Goal: Communication & Community: Answer question/provide support

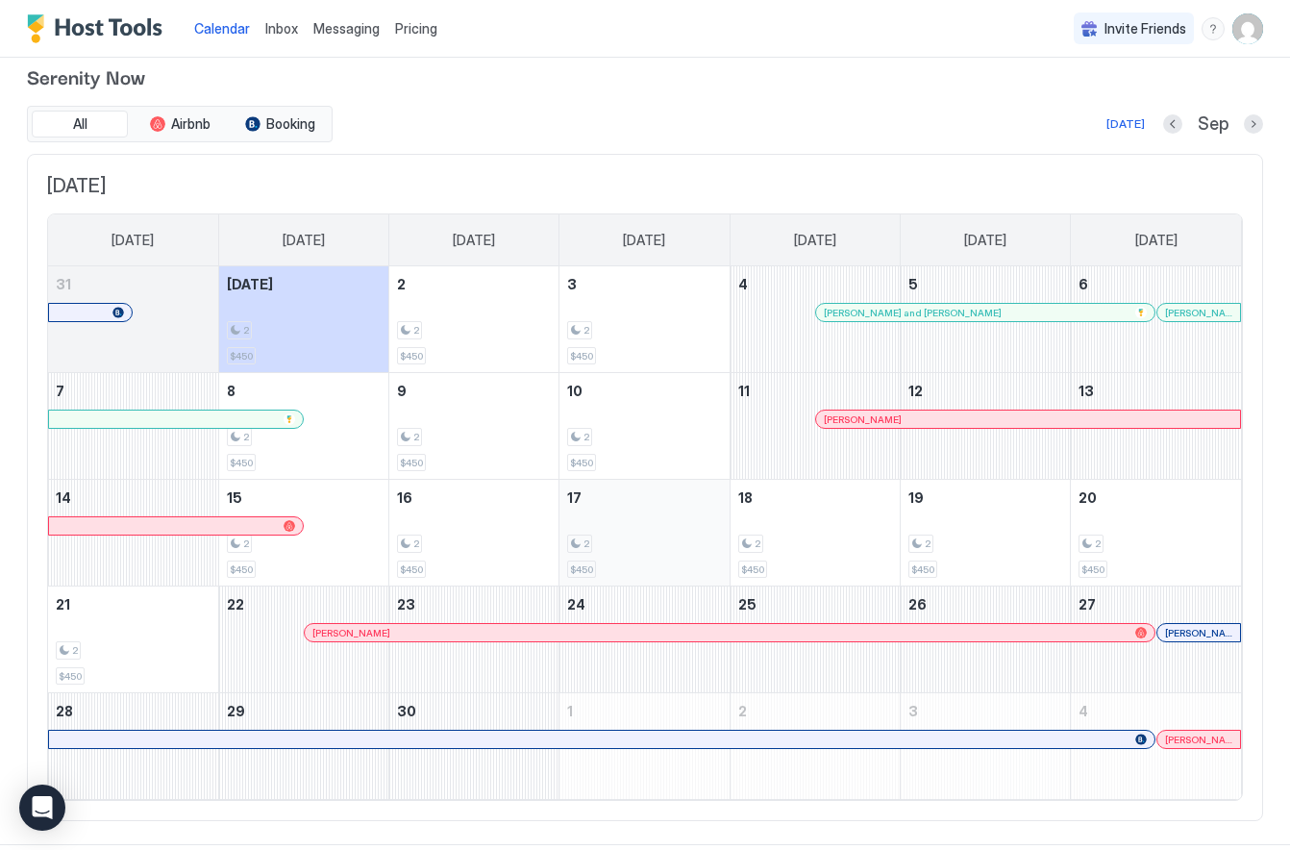
scroll to position [27, 0]
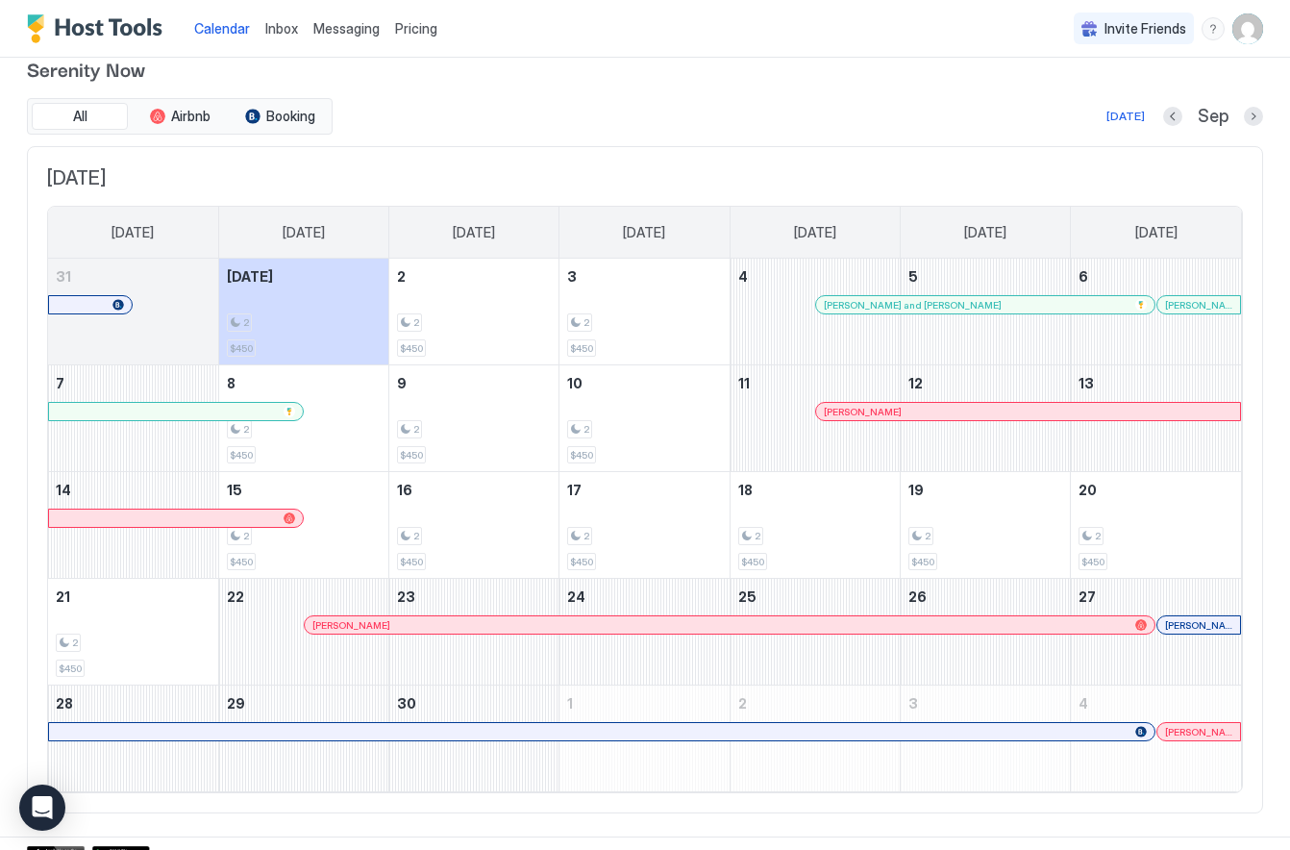
click at [902, 407] on div at bounding box center [901, 411] width 15 height 15
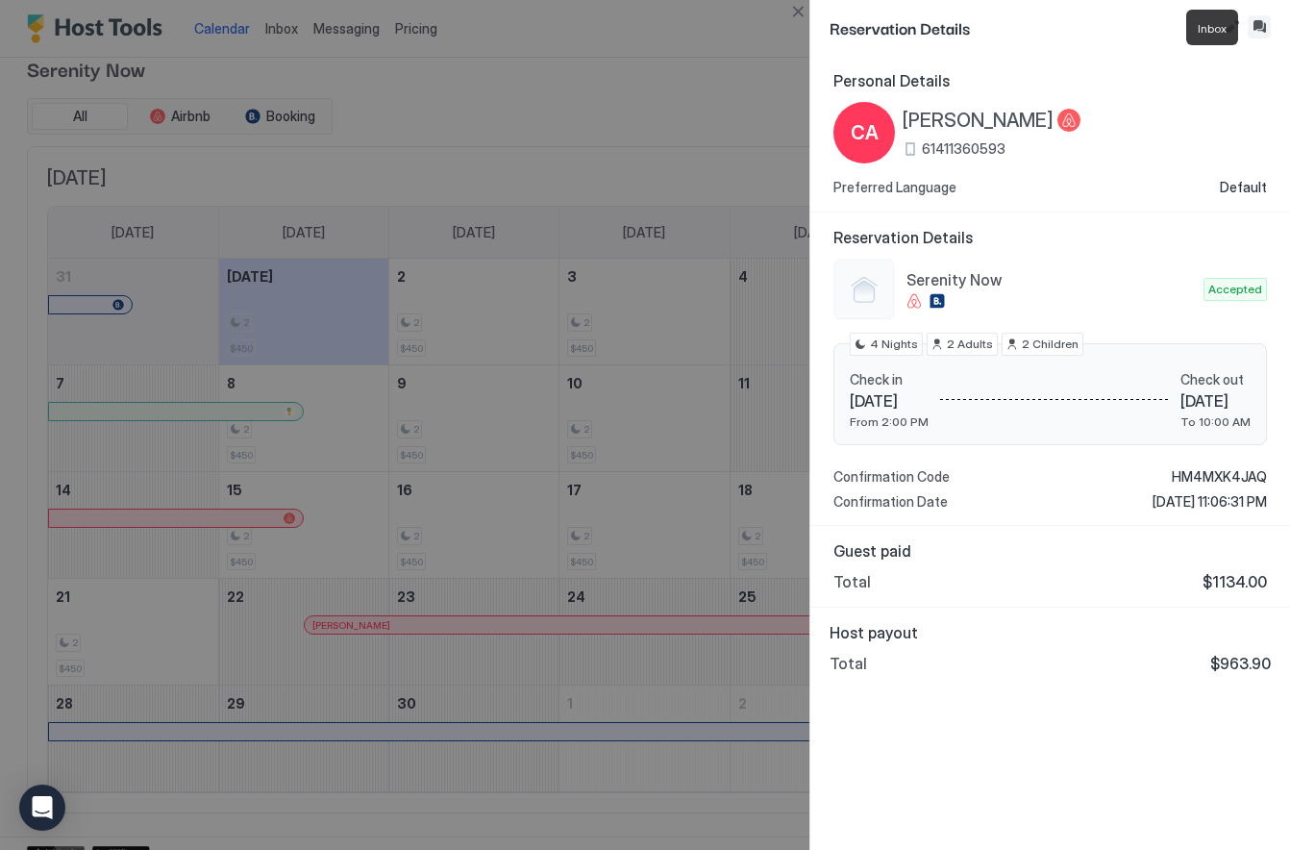
click at [1255, 25] on button "Inbox" at bounding box center [1259, 26] width 23 height 23
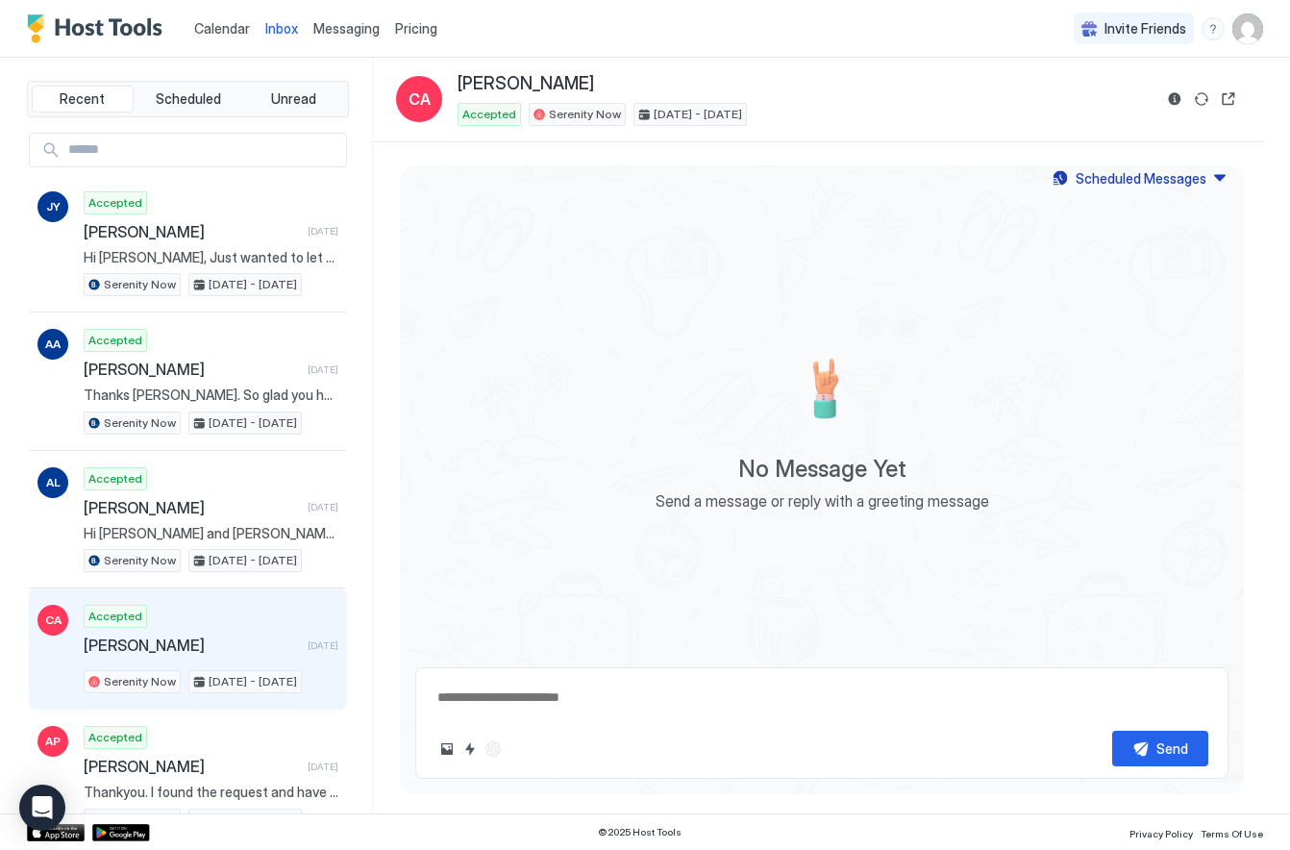
click at [226, 632] on div "Accepted [PERSON_NAME] [DATE] Serenity Now [DATE] - [DATE]" at bounding box center [211, 649] width 255 height 88
click at [225, 632] on div "Accepted [PERSON_NAME] [DATE] Serenity Now [DATE] - [DATE]" at bounding box center [211, 649] width 255 height 88
click at [196, 622] on div "Accepted [PERSON_NAME] [DATE] Serenity Now [DATE] - [DATE]" at bounding box center [211, 649] width 255 height 88
click at [220, 621] on div "Accepted [PERSON_NAME] [DATE] Serenity Now [DATE] - [DATE]" at bounding box center [211, 649] width 255 height 88
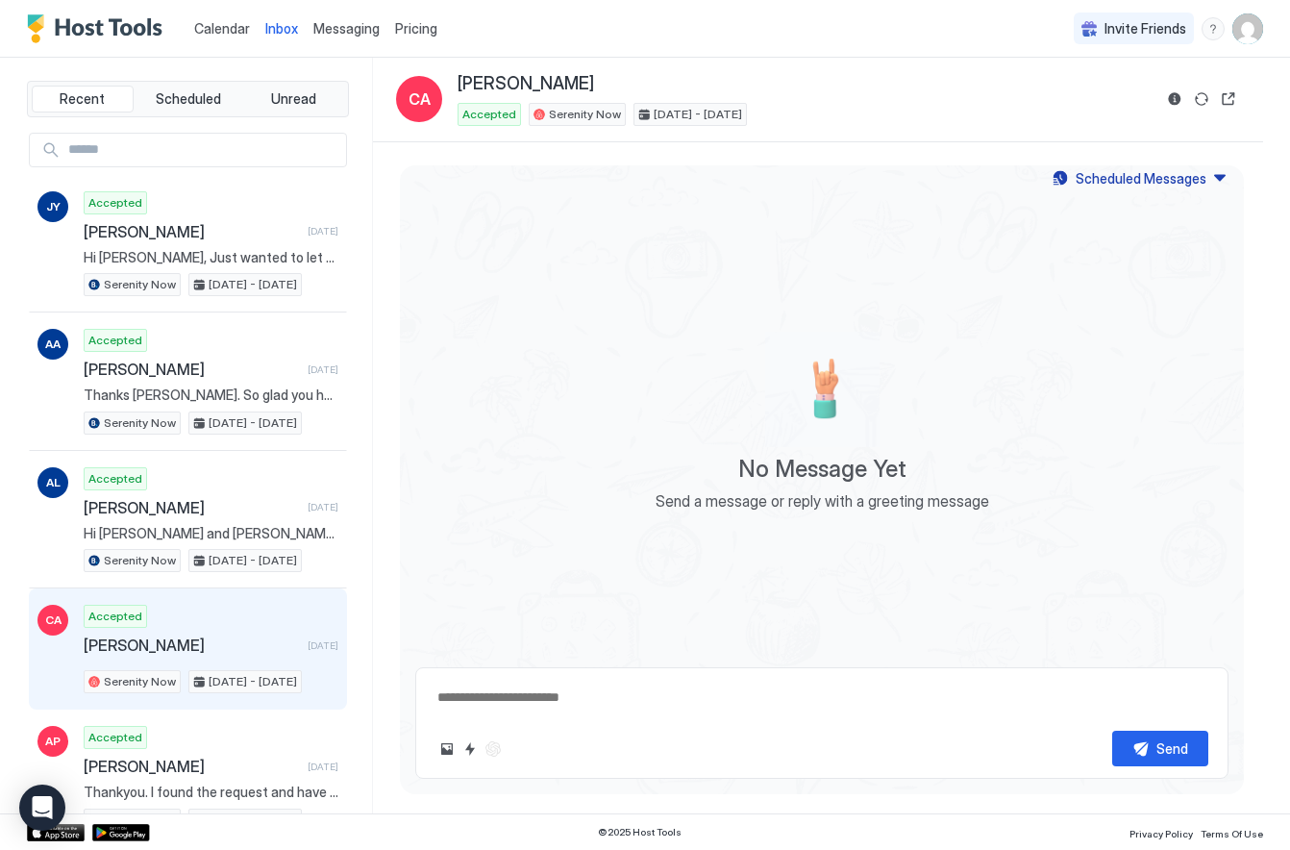
click at [231, 22] on span "Calendar" at bounding box center [222, 28] width 56 height 16
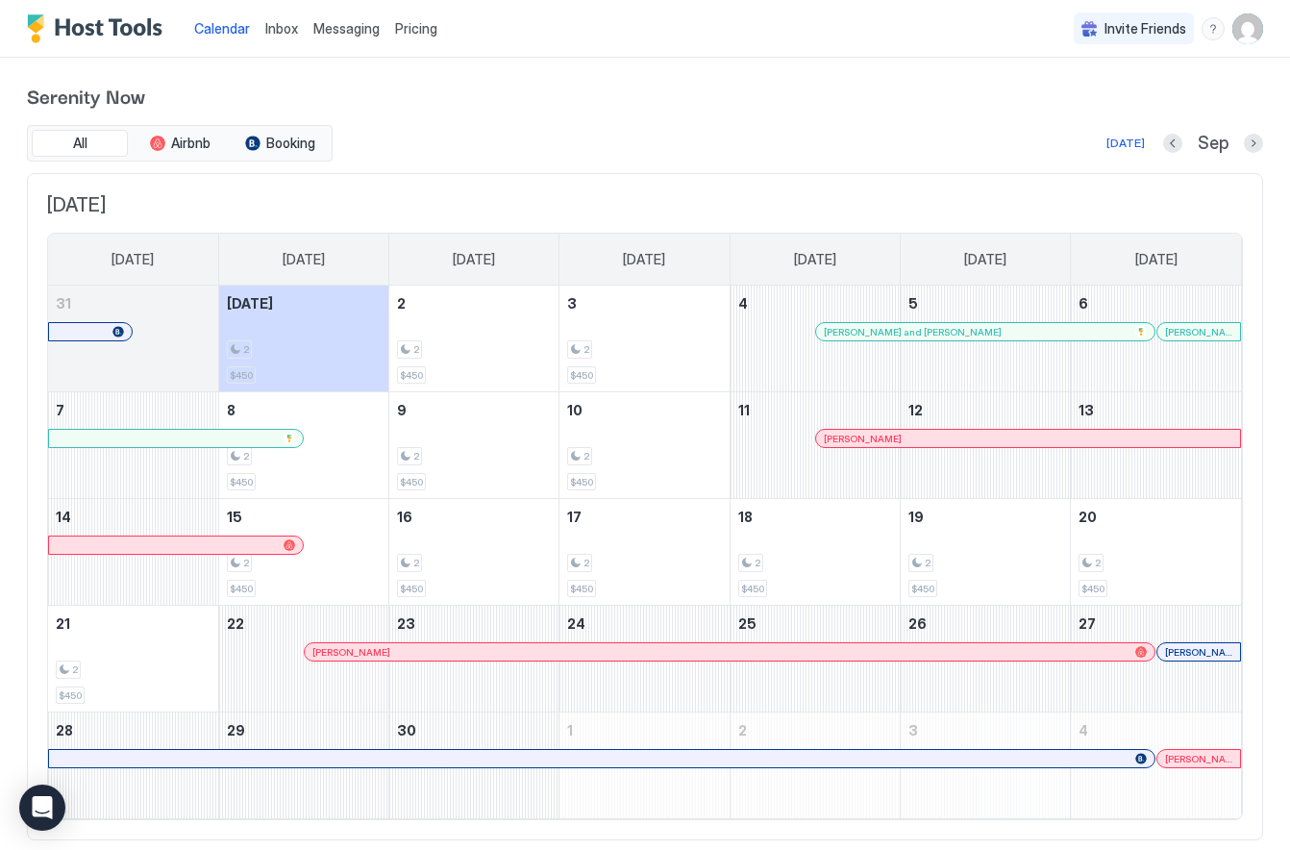
click at [142, 337] on div at bounding box center [133, 350] width 170 height 56
click at [1171, 141] on button "Previous month" at bounding box center [1172, 143] width 19 height 19
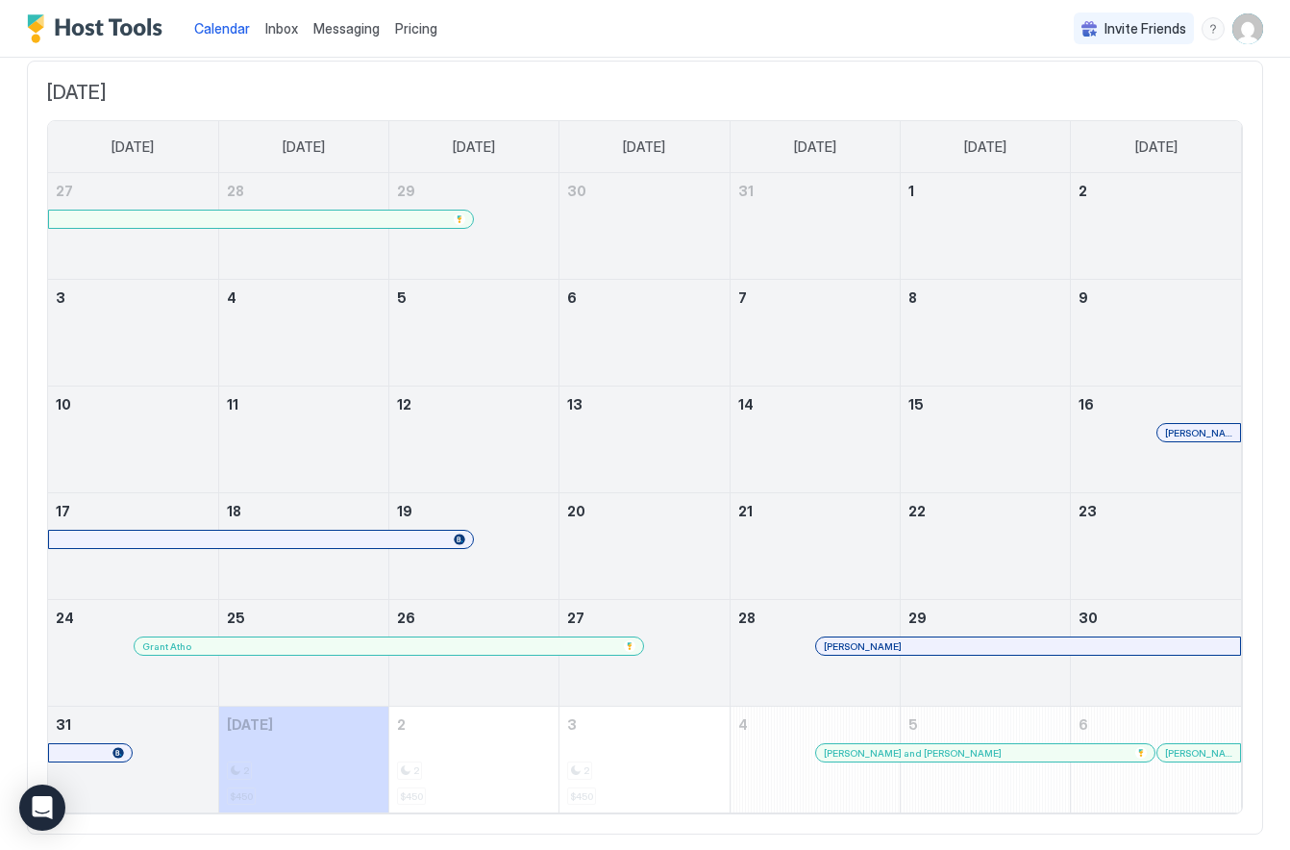
scroll to position [77, 0]
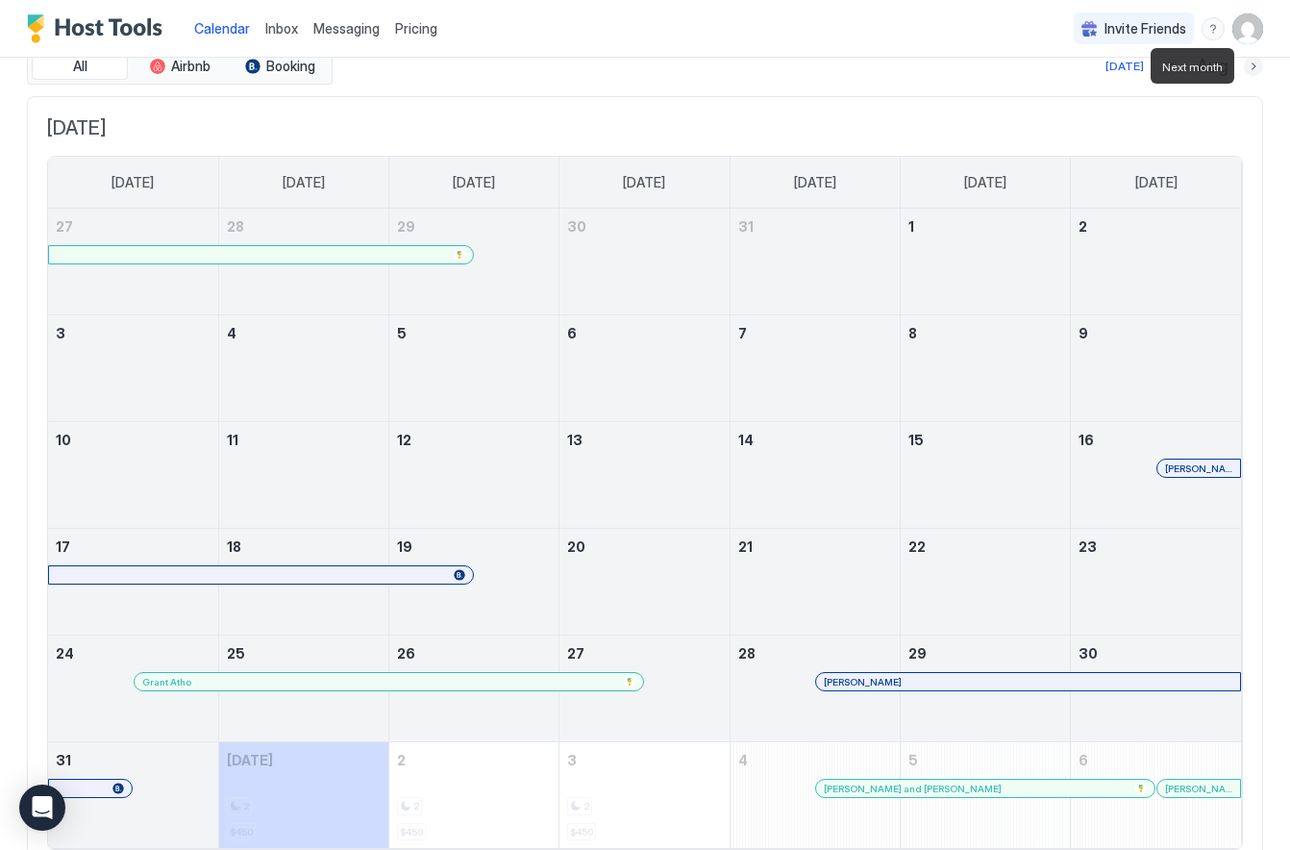
click at [1256, 65] on button "Next month" at bounding box center [1253, 66] width 19 height 19
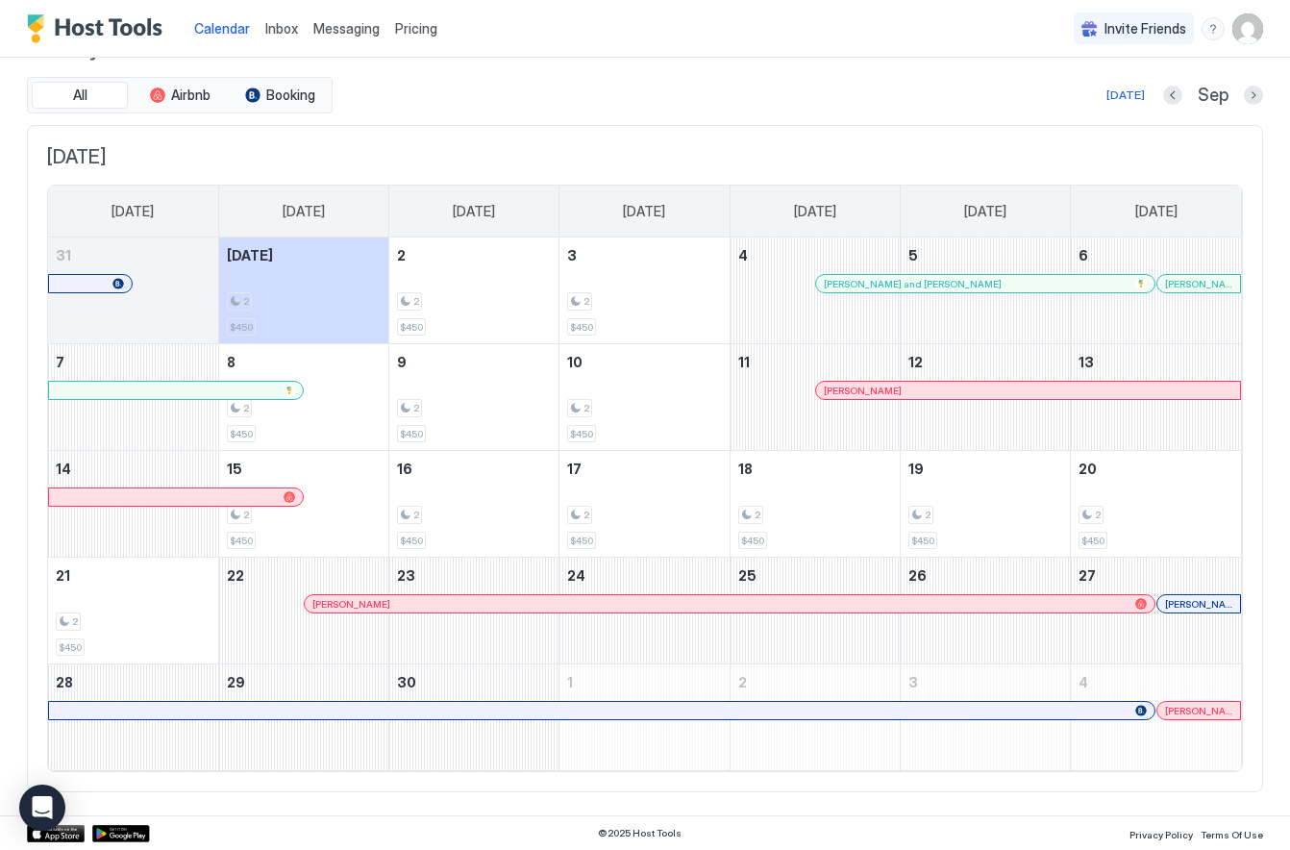
scroll to position [47, 0]
click at [894, 388] on div at bounding box center [893, 390] width 15 height 15
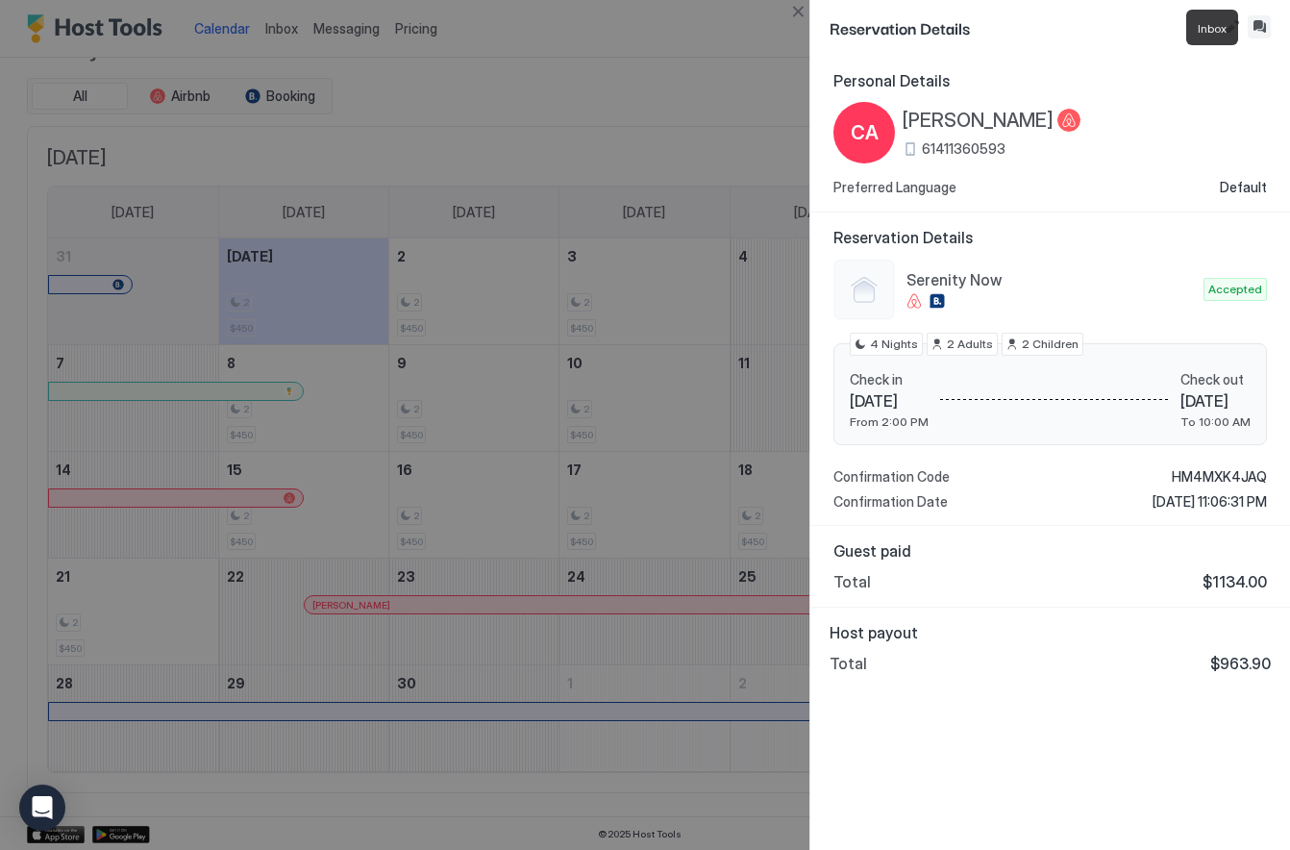
click at [1259, 23] on button "Inbox" at bounding box center [1259, 26] width 23 height 23
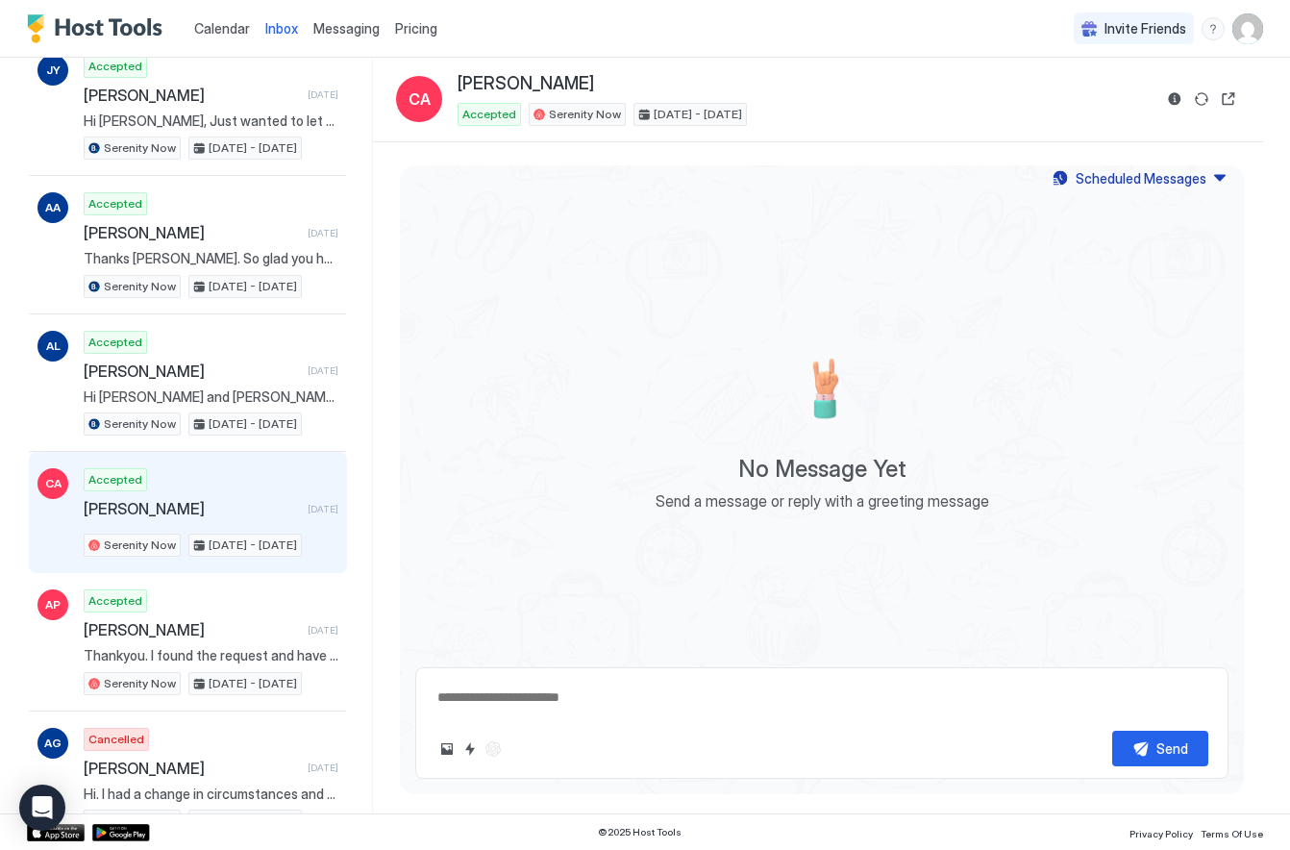
scroll to position [136, 0]
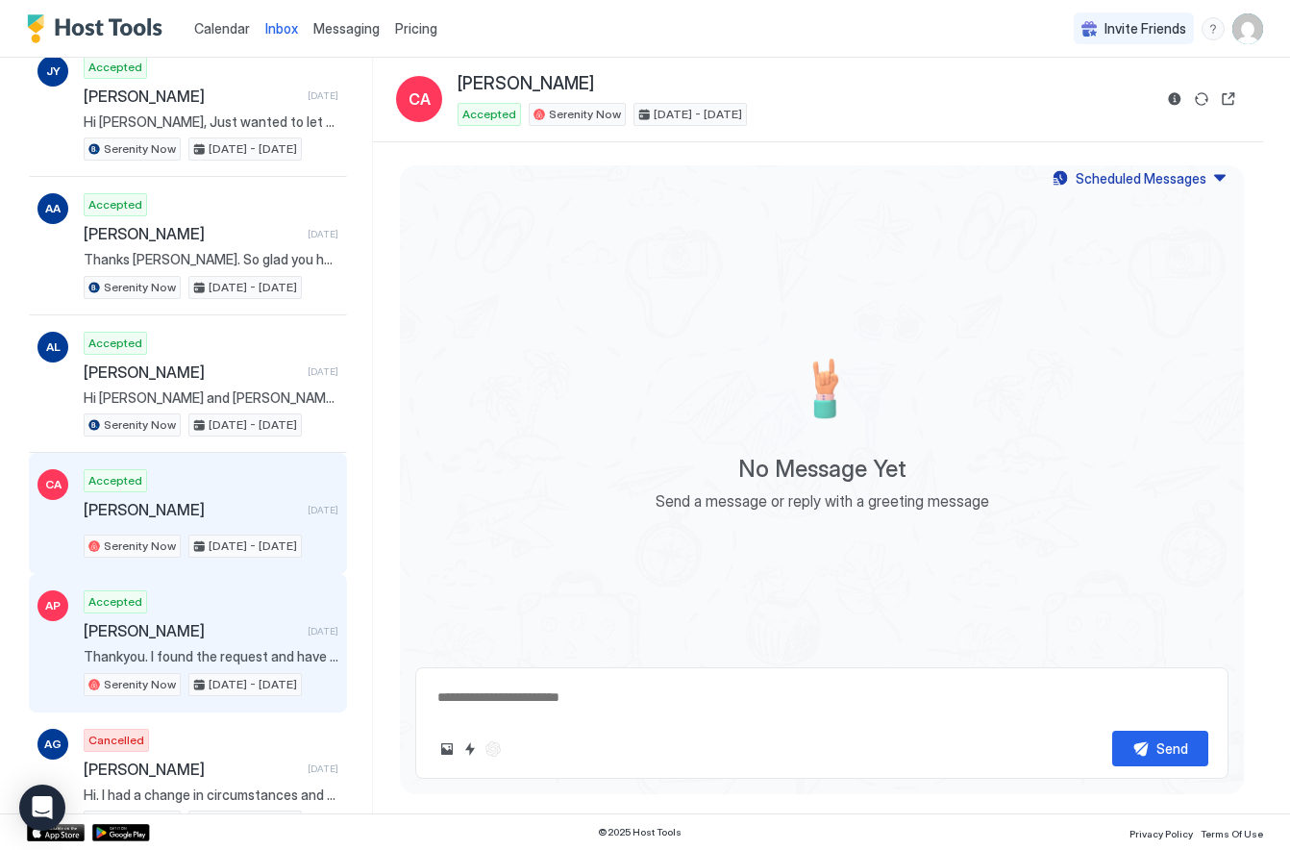
click at [186, 632] on span "[PERSON_NAME]" at bounding box center [192, 630] width 216 height 19
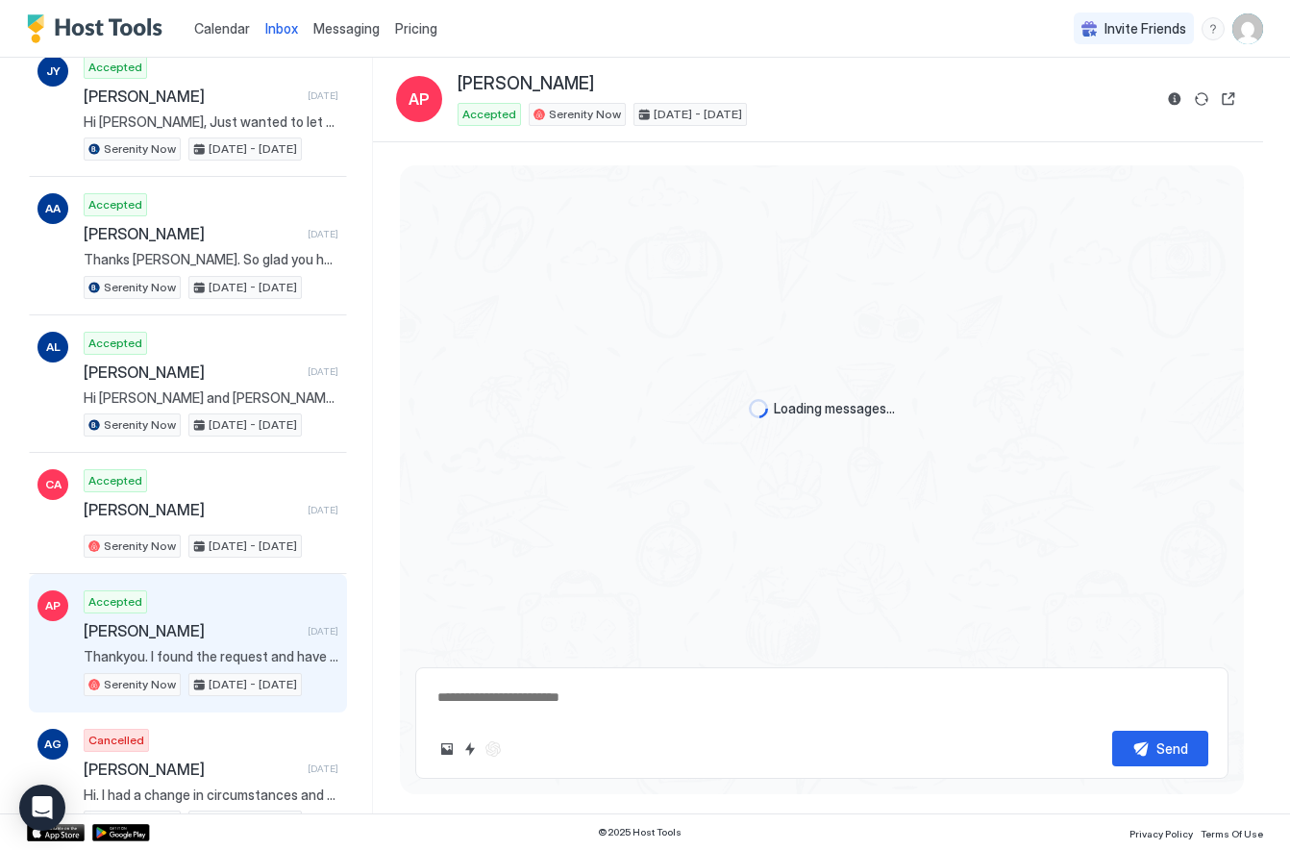
scroll to position [832, 0]
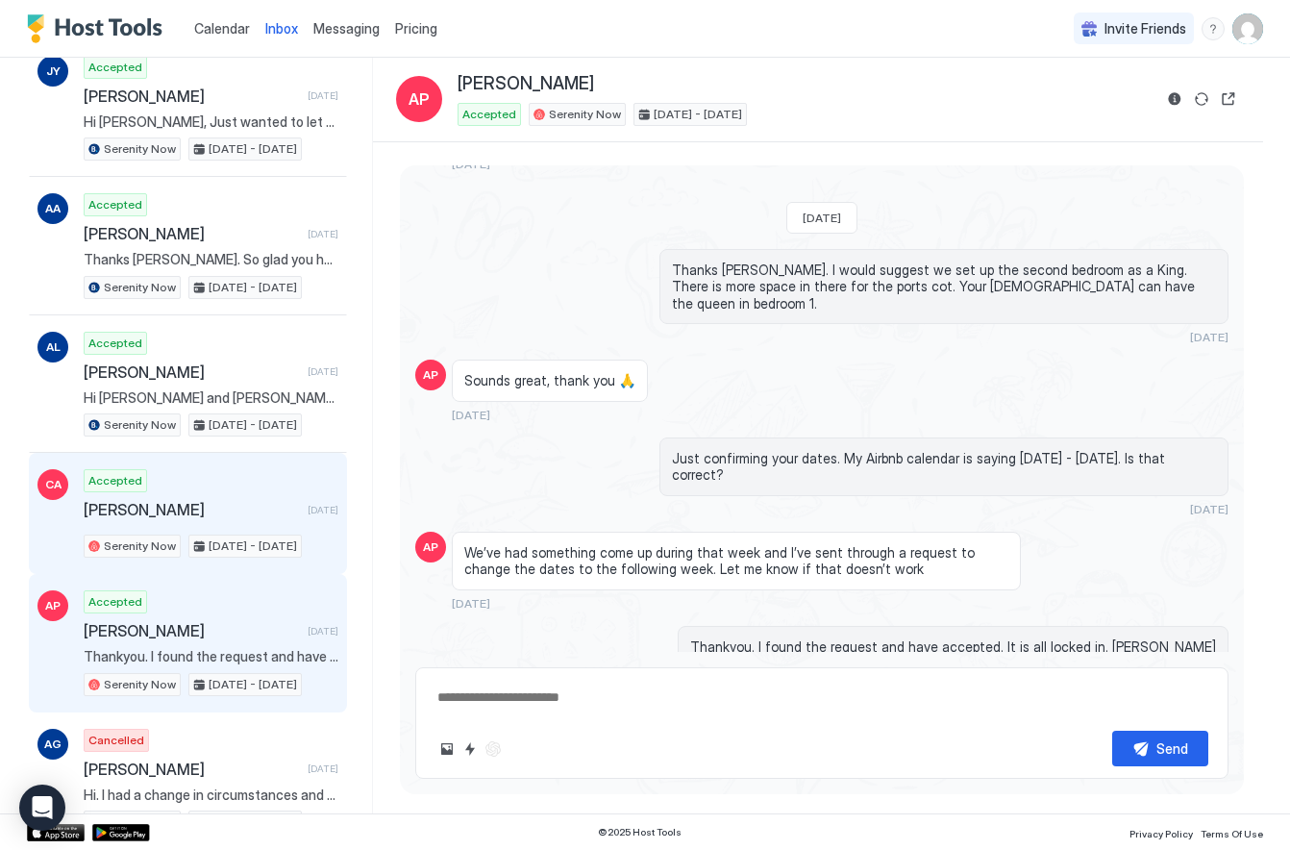
click at [212, 518] on div "Accepted [PERSON_NAME] [DATE] Serenity Now [DATE] - [DATE]" at bounding box center [211, 513] width 255 height 88
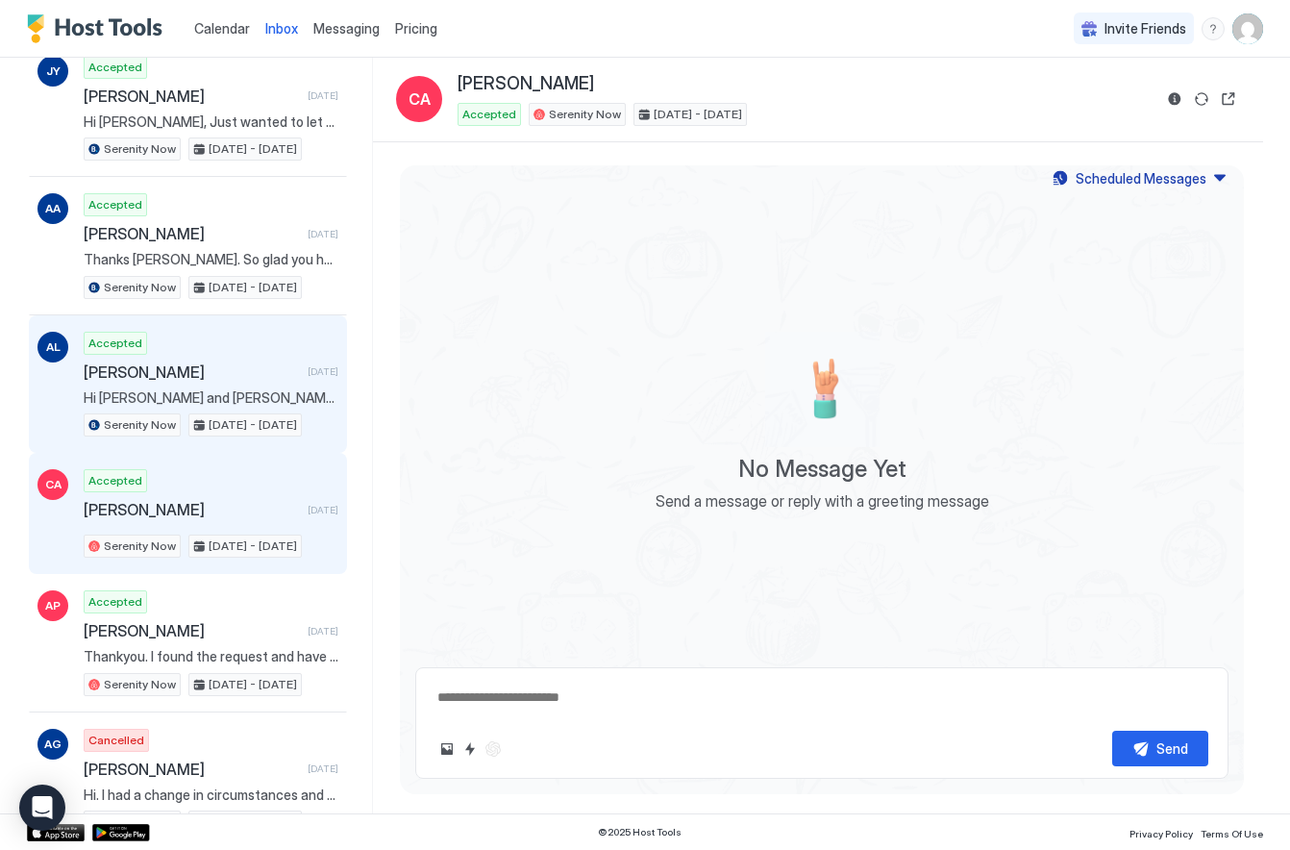
click at [211, 376] on span "[PERSON_NAME]" at bounding box center [192, 371] width 216 height 19
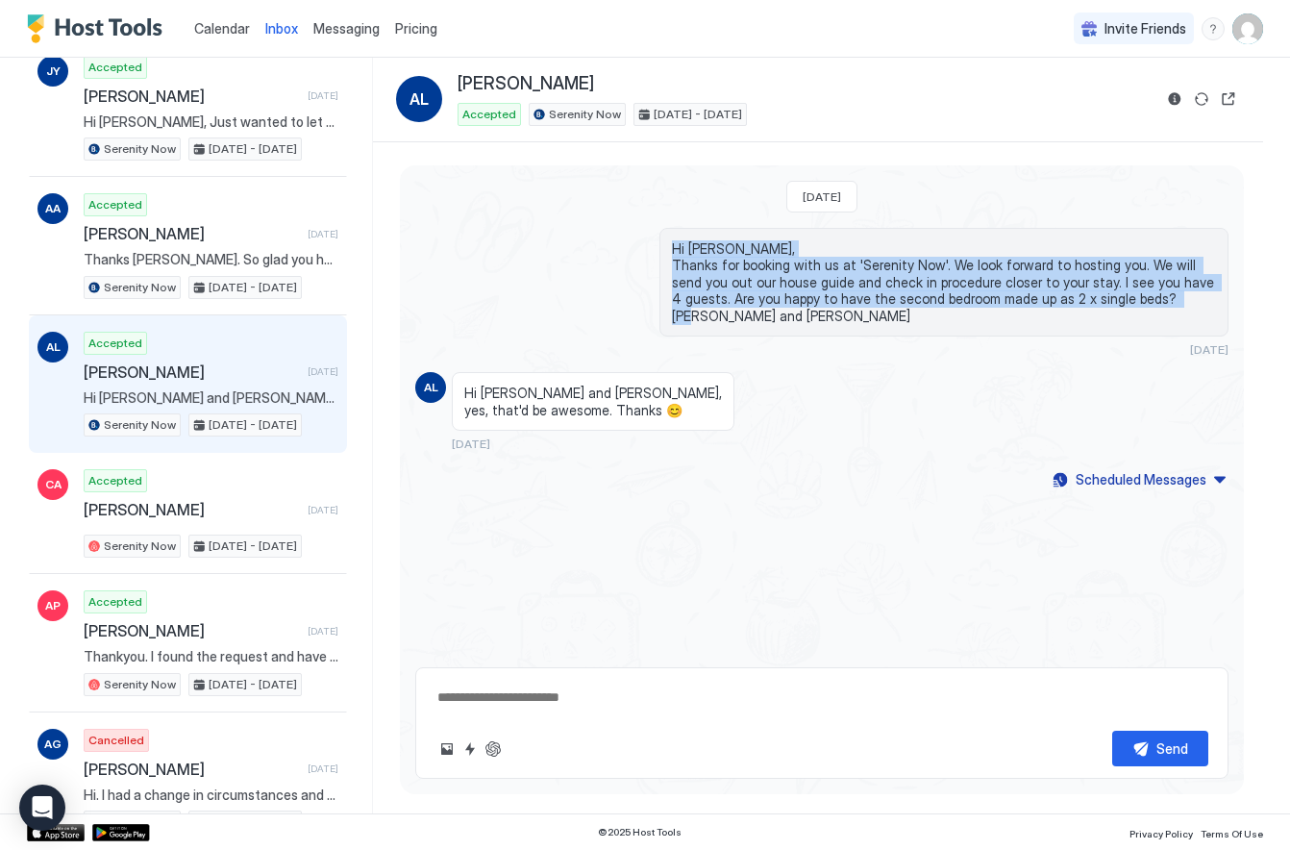
drag, startPoint x: 1184, startPoint y: 297, endPoint x: 655, endPoint y: 243, distance: 531.3
click at [655, 243] on div "Hi [PERSON_NAME], Thanks for booking with us at 'Serenity Now'. We look forward…" at bounding box center [821, 293] width 813 height 130
copy span "Hi [PERSON_NAME], Thanks for booking with us at 'Serenity Now'. We look forward…"
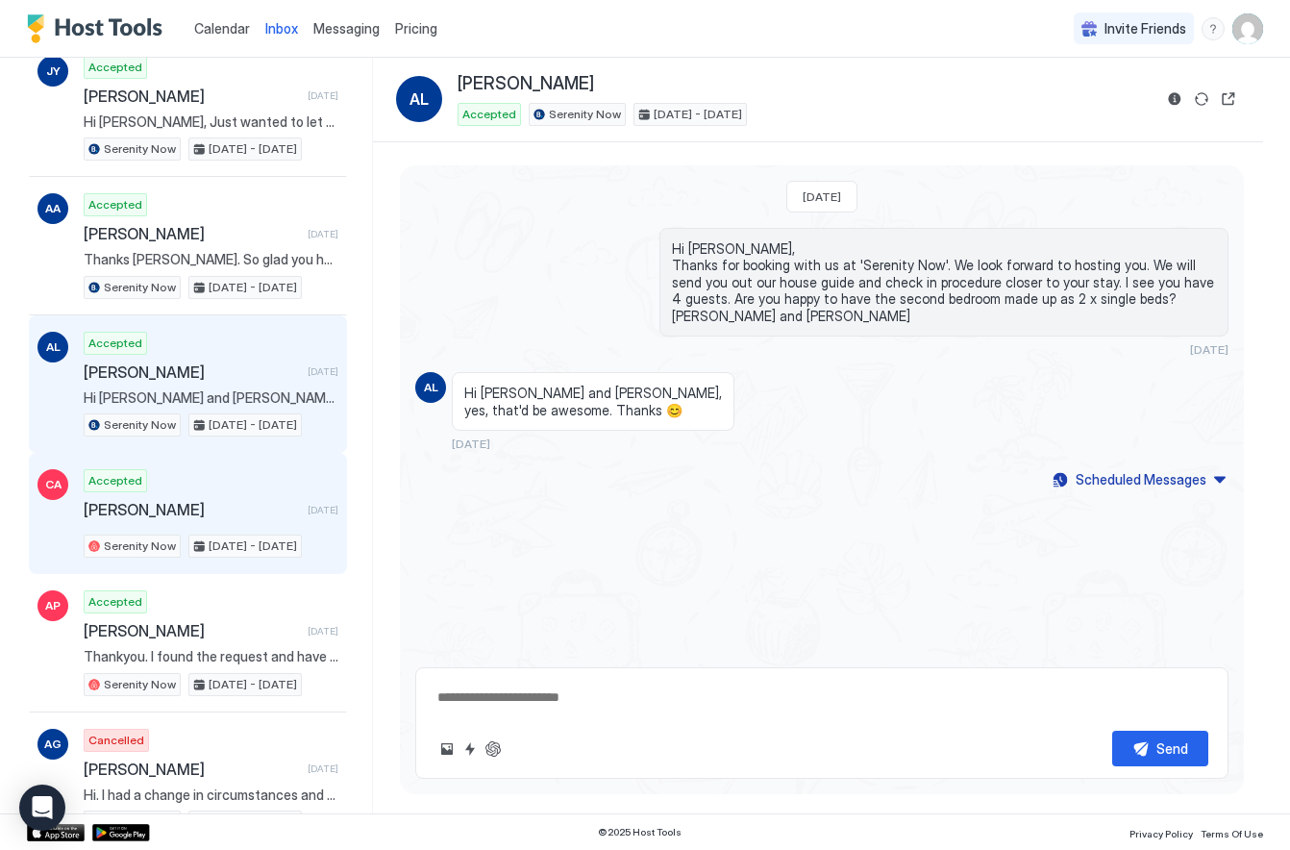
click at [258, 522] on div "Accepted [PERSON_NAME] [DATE] Serenity Now [DATE] - [DATE]" at bounding box center [211, 513] width 255 height 88
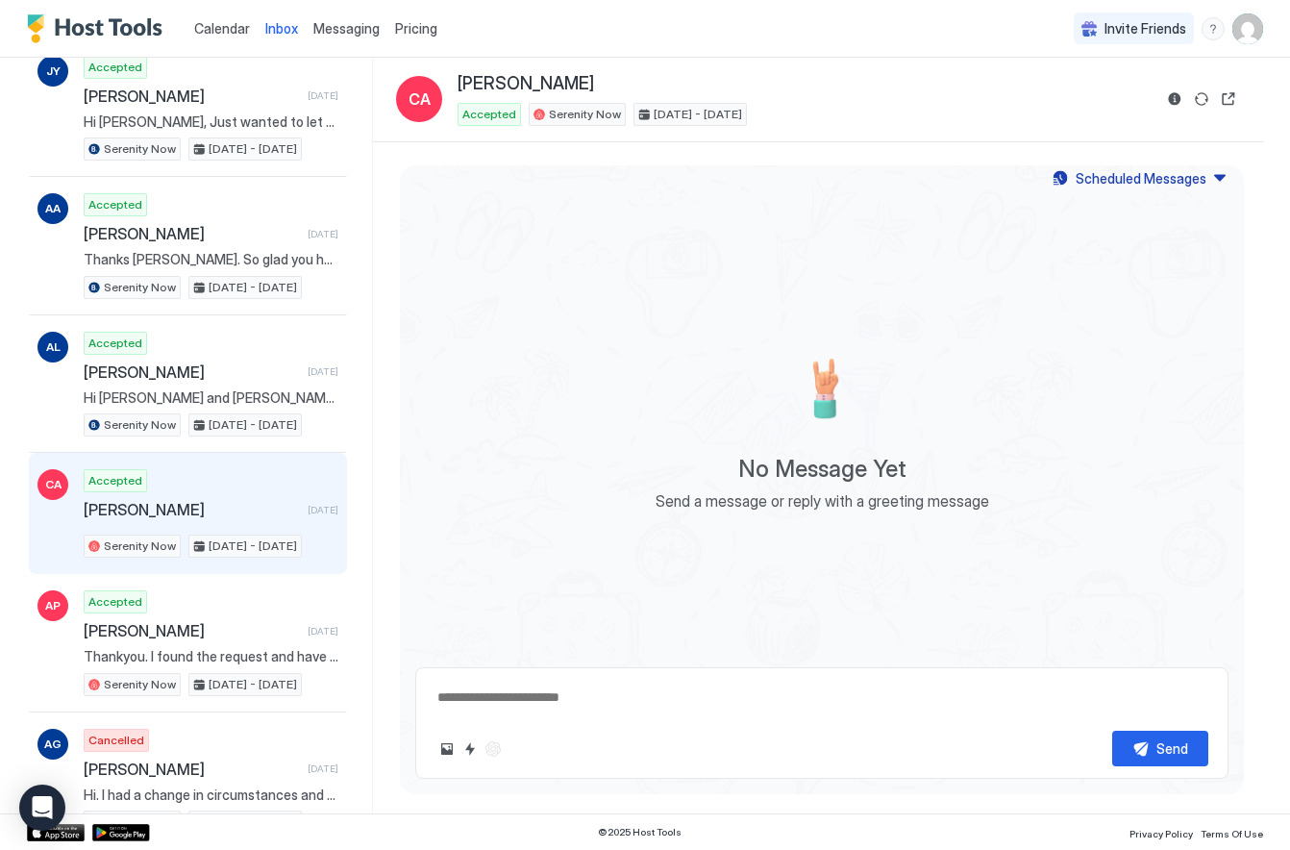
click at [485, 685] on textarea at bounding box center [821, 698] width 773 height 36
paste textarea "**********"
type textarea "*"
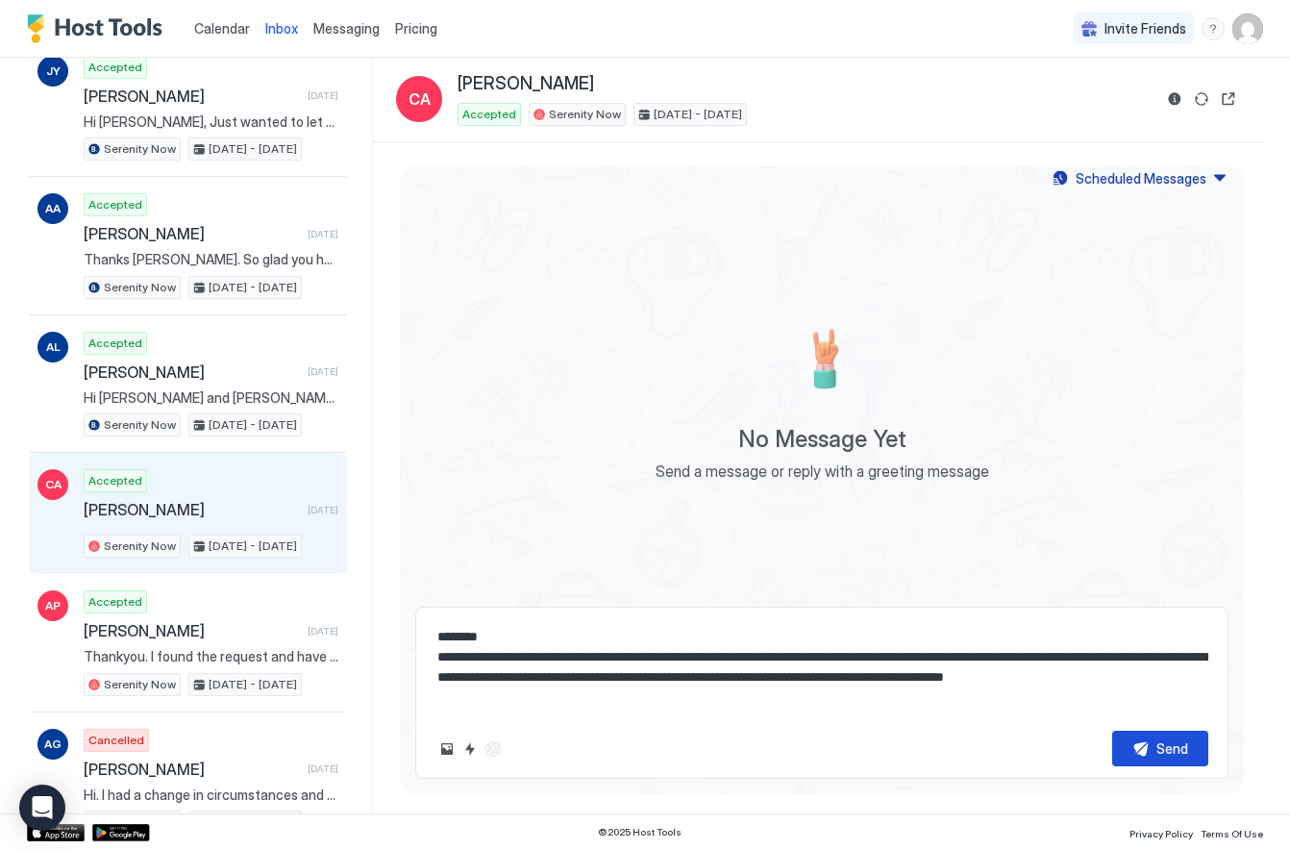
type textarea "**********"
click at [1159, 745] on div "Send" at bounding box center [1172, 748] width 32 height 20
type textarea "*"
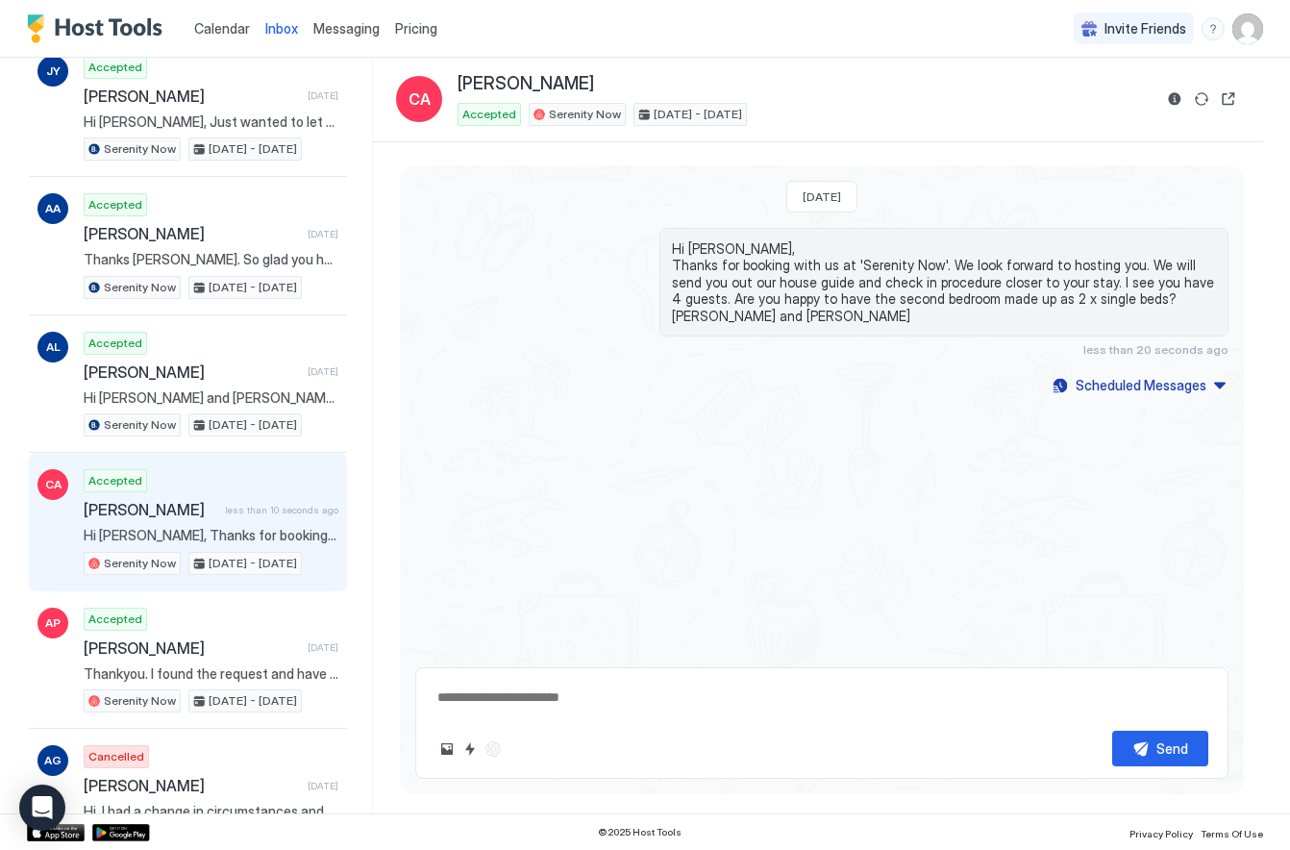
type textarea "*"
click at [222, 29] on span "Calendar" at bounding box center [222, 28] width 56 height 16
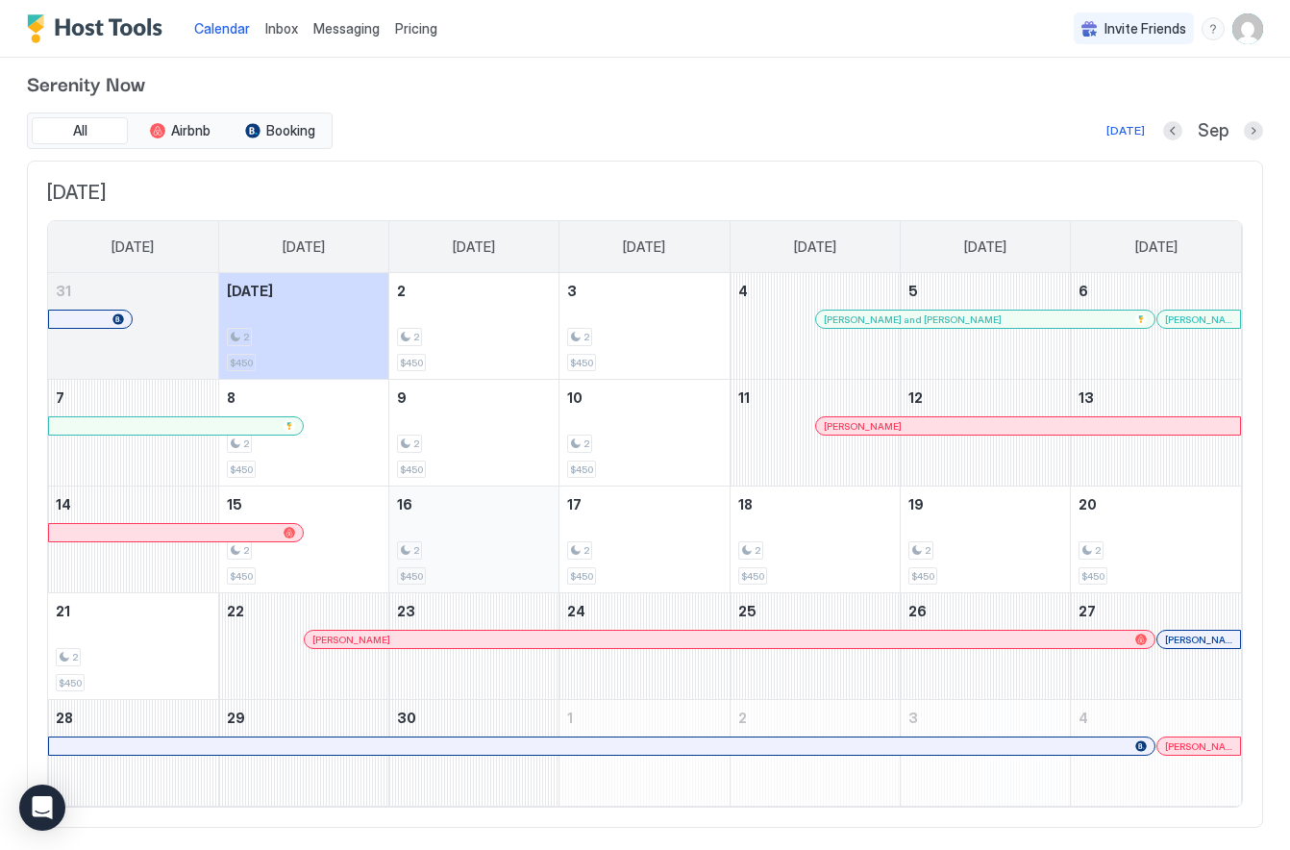
scroll to position [22, 0]
